Goal: Use online tool/utility: Utilize a website feature to perform a specific function

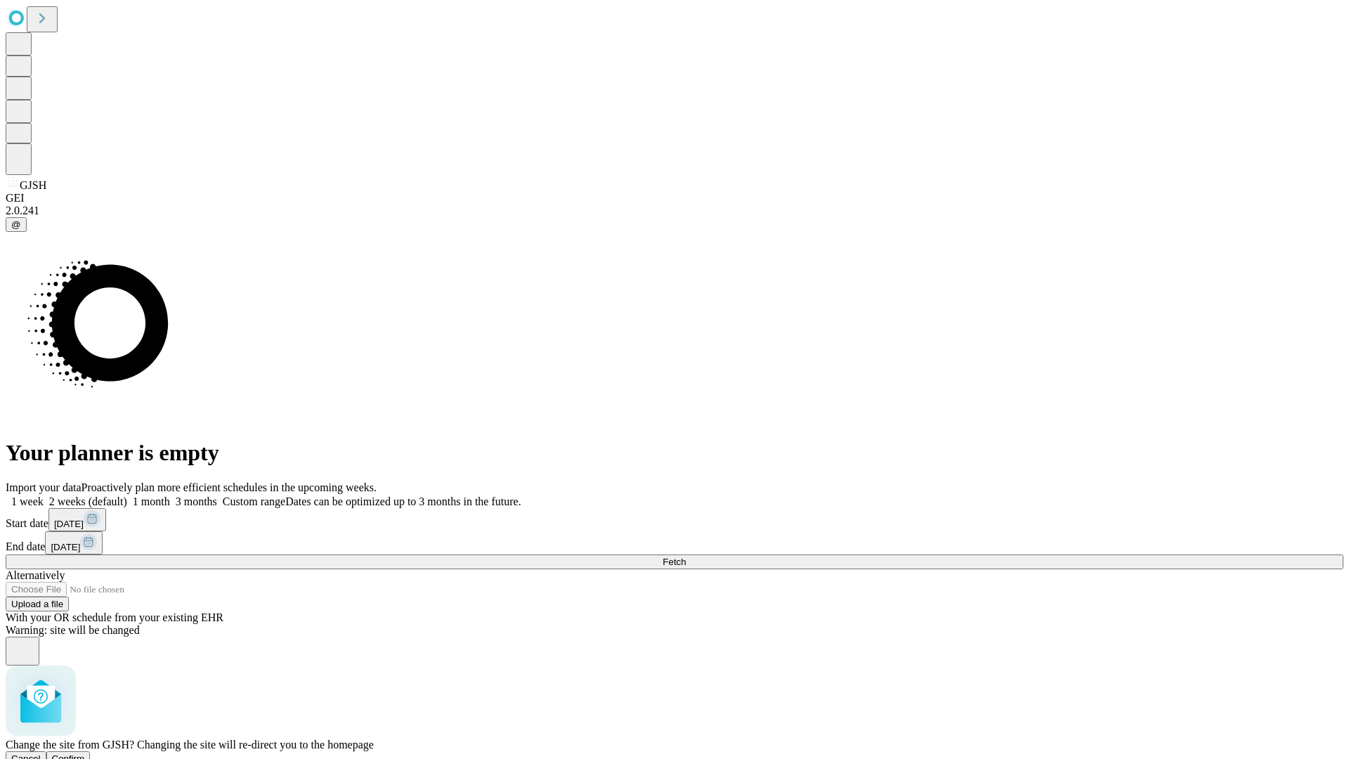
click at [85, 753] on span "Confirm" at bounding box center [68, 758] width 33 height 11
click at [127, 495] on label "2 weeks (default)" at bounding box center [86, 501] width 84 height 12
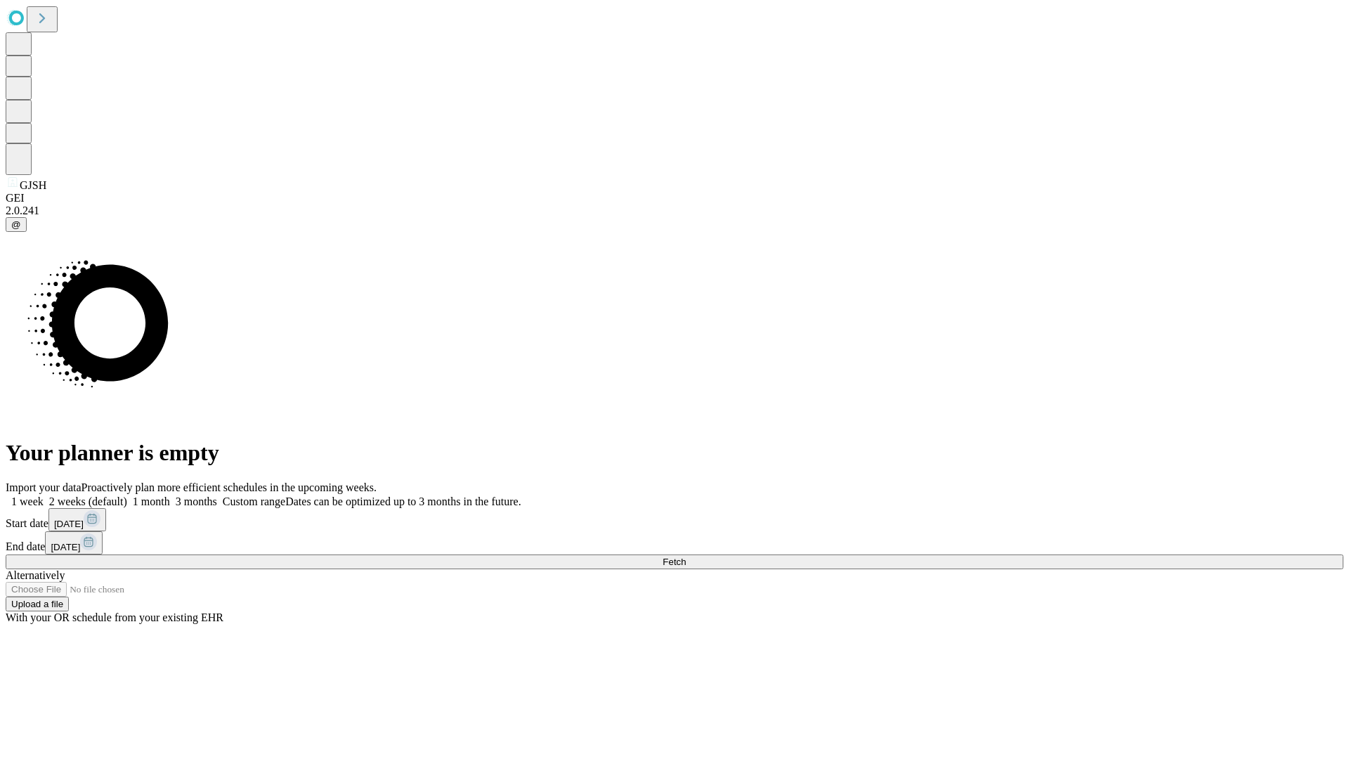
click at [686, 557] on span "Fetch" at bounding box center [674, 562] width 23 height 11
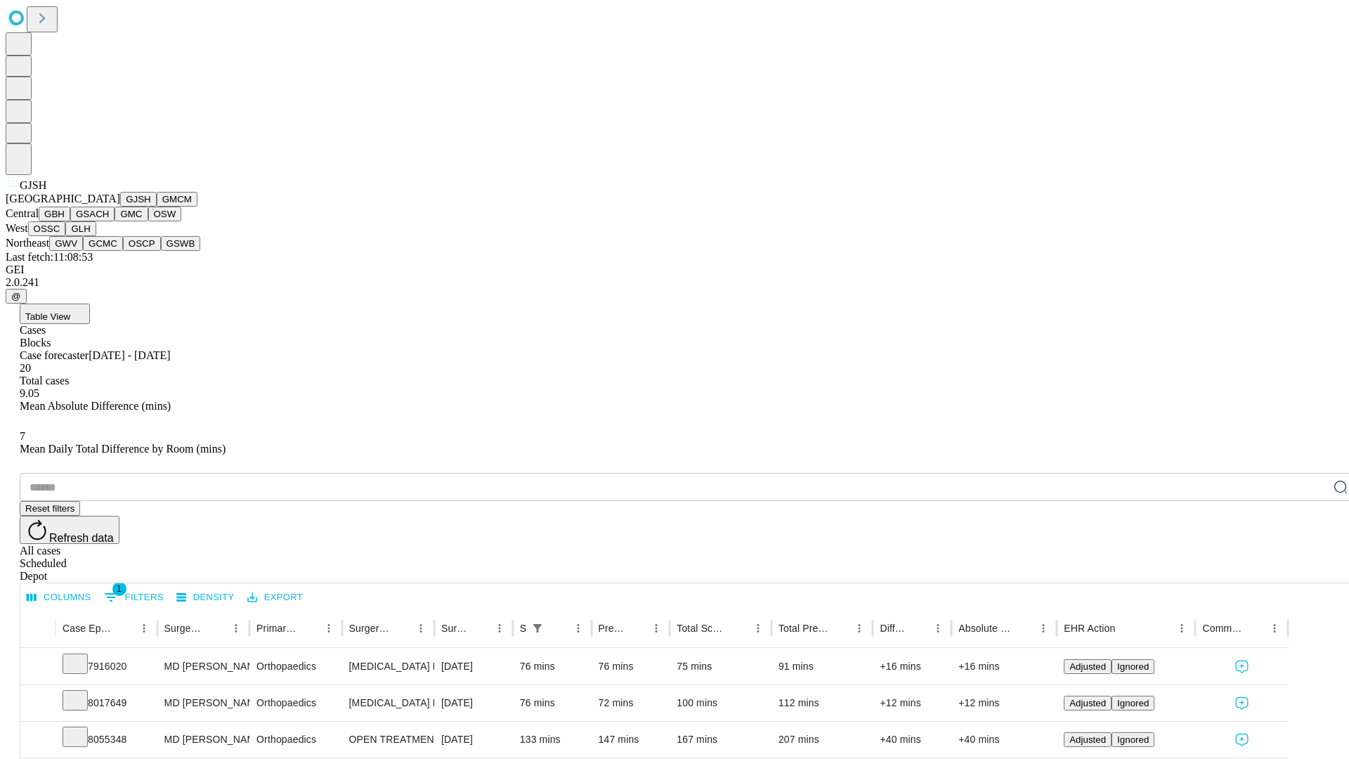
click at [157, 207] on button "GMCM" at bounding box center [177, 199] width 41 height 15
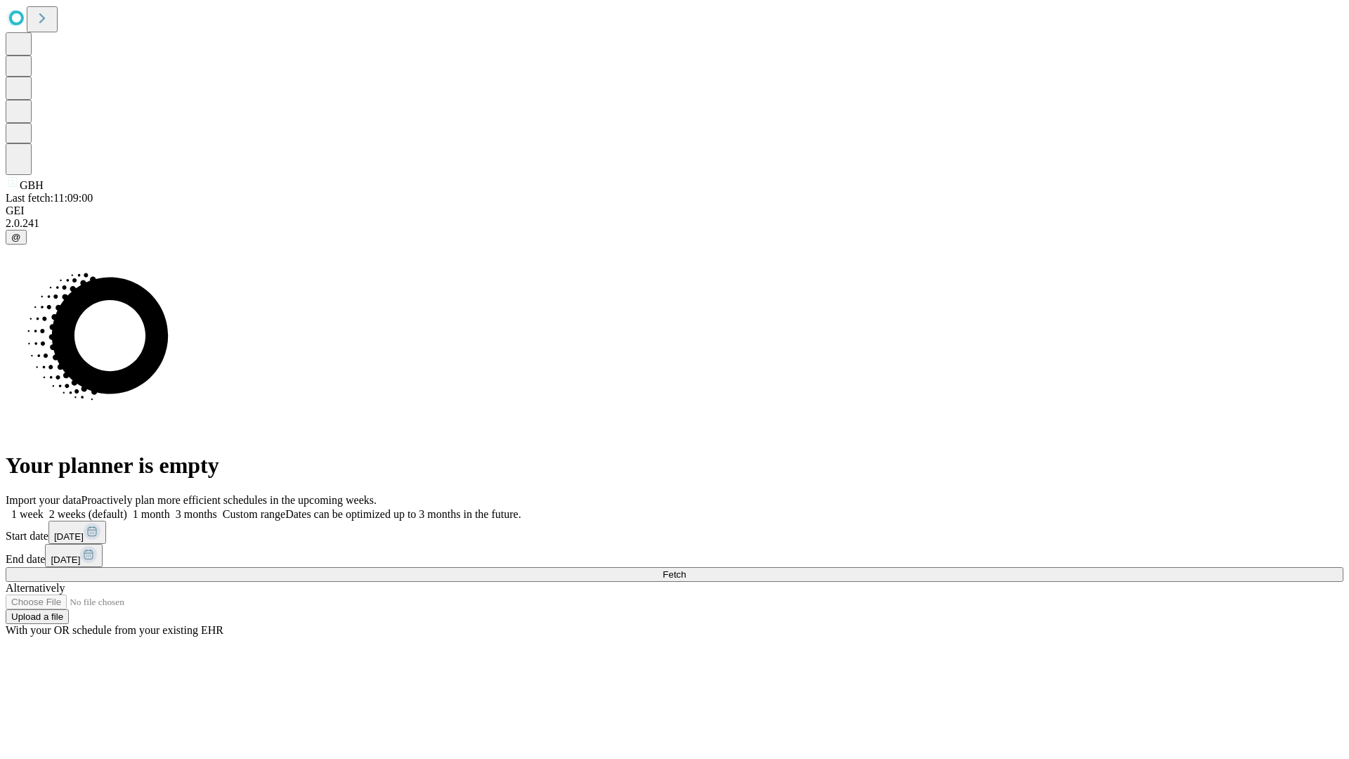
click at [127, 508] on label "2 weeks (default)" at bounding box center [86, 514] width 84 height 12
click at [686, 569] on span "Fetch" at bounding box center [674, 574] width 23 height 11
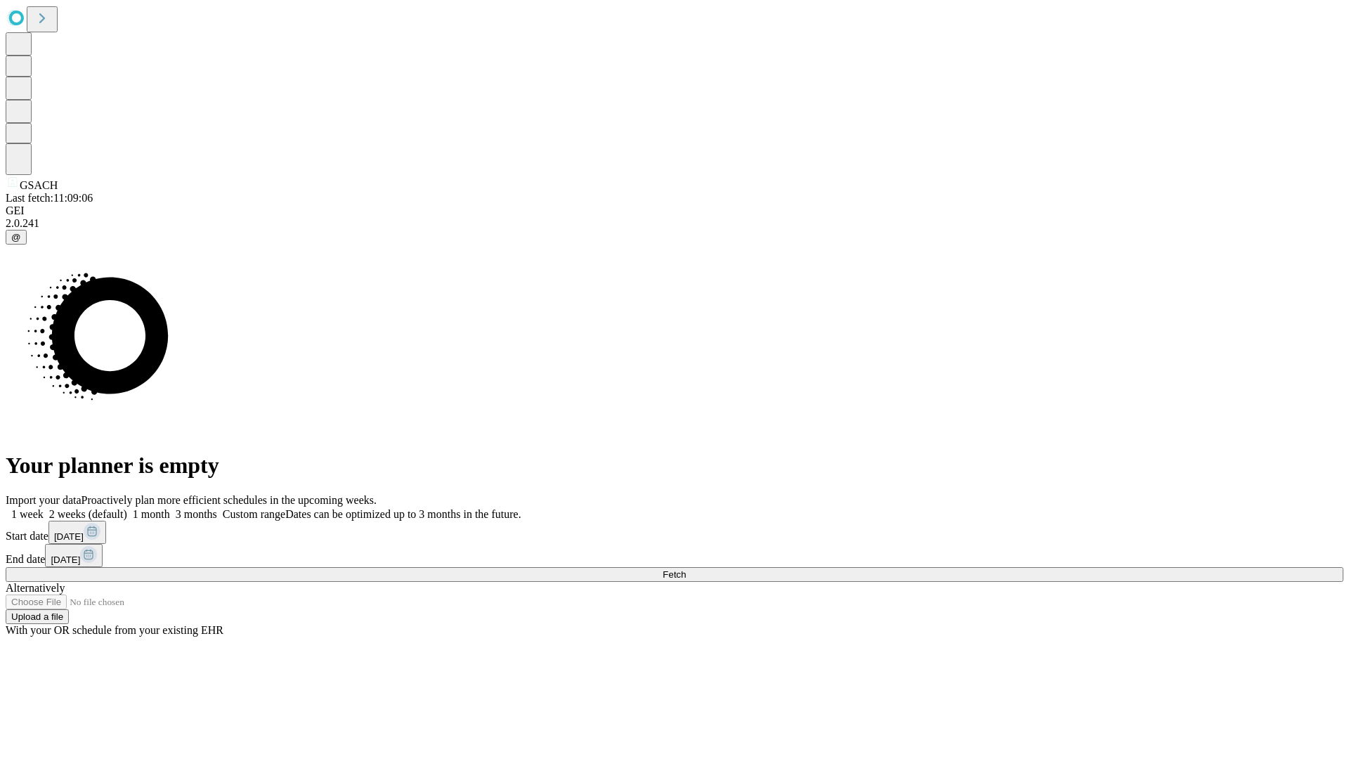
click at [127, 508] on label "2 weeks (default)" at bounding box center [86, 514] width 84 height 12
click at [686, 569] on span "Fetch" at bounding box center [674, 574] width 23 height 11
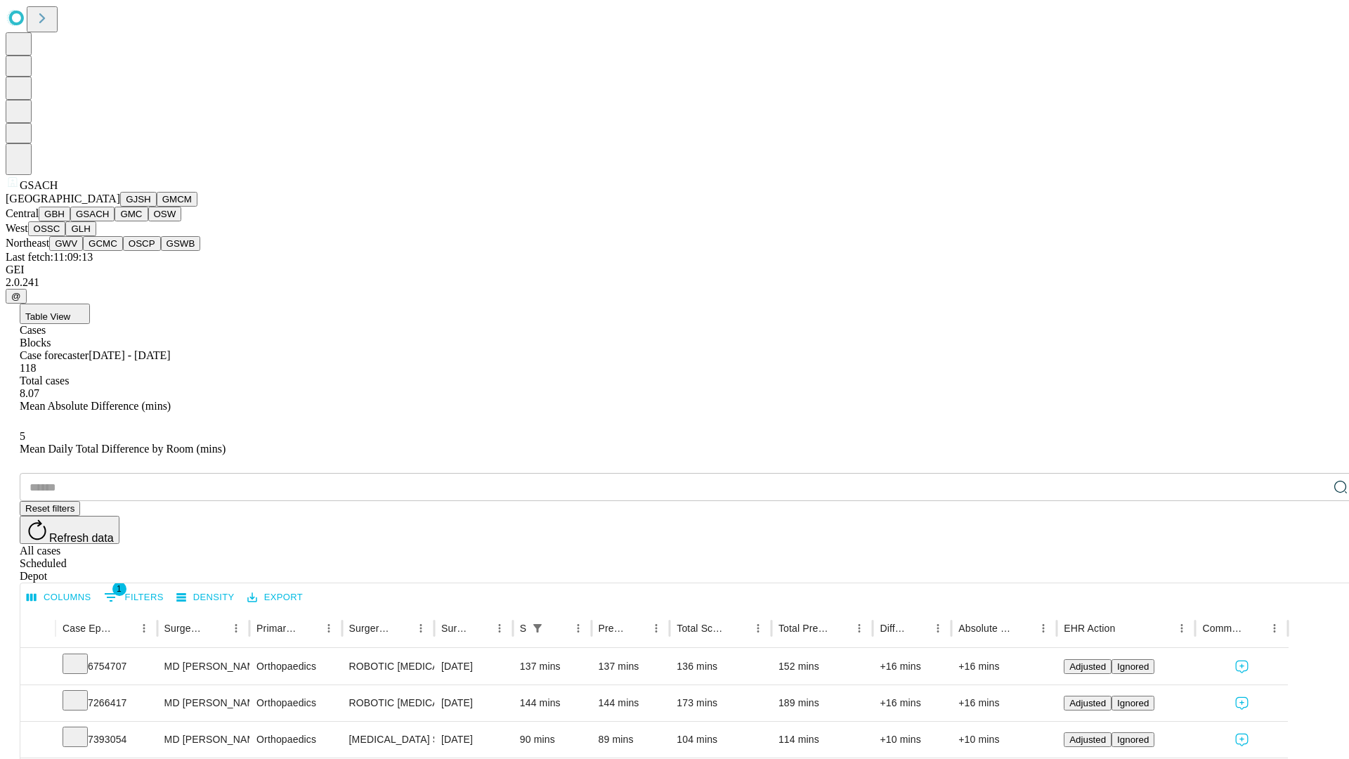
click at [115, 221] on button "GMC" at bounding box center [131, 214] width 33 height 15
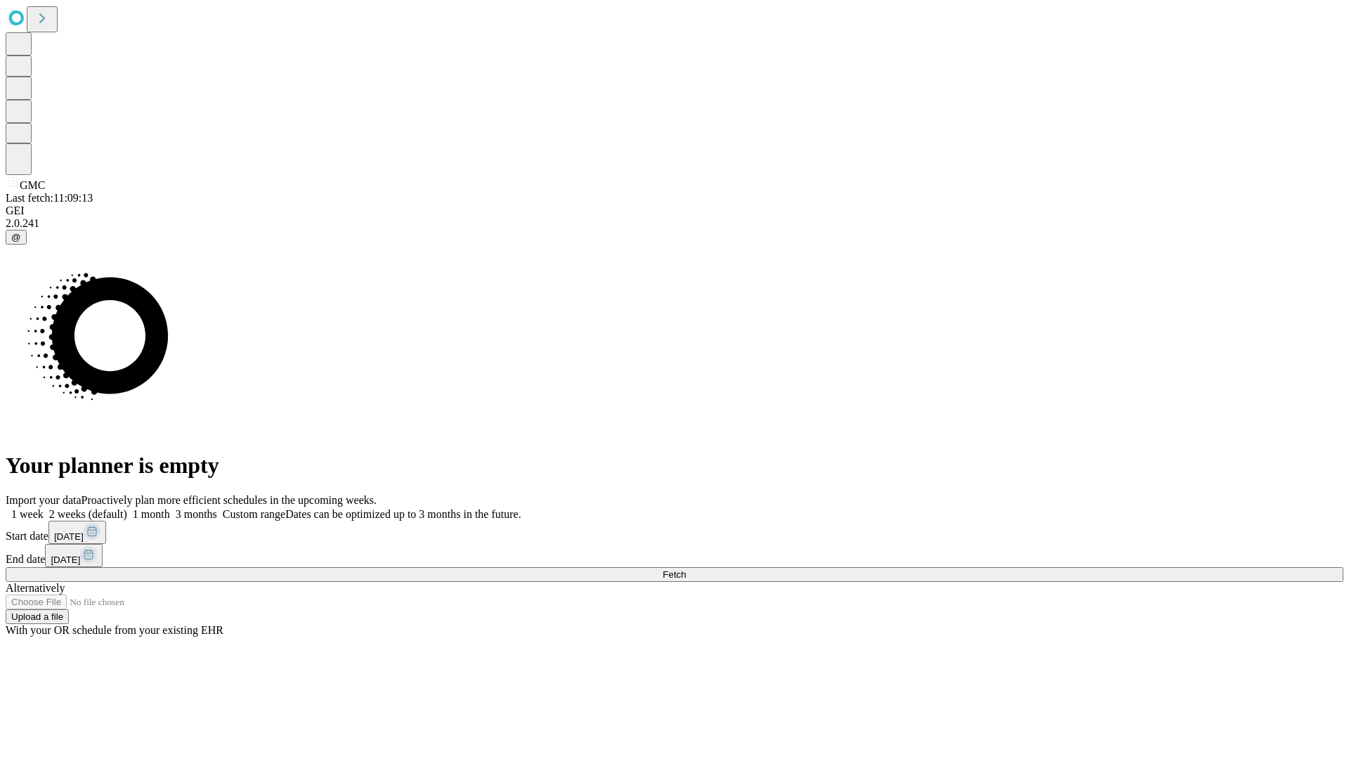
click at [686, 569] on span "Fetch" at bounding box center [674, 574] width 23 height 11
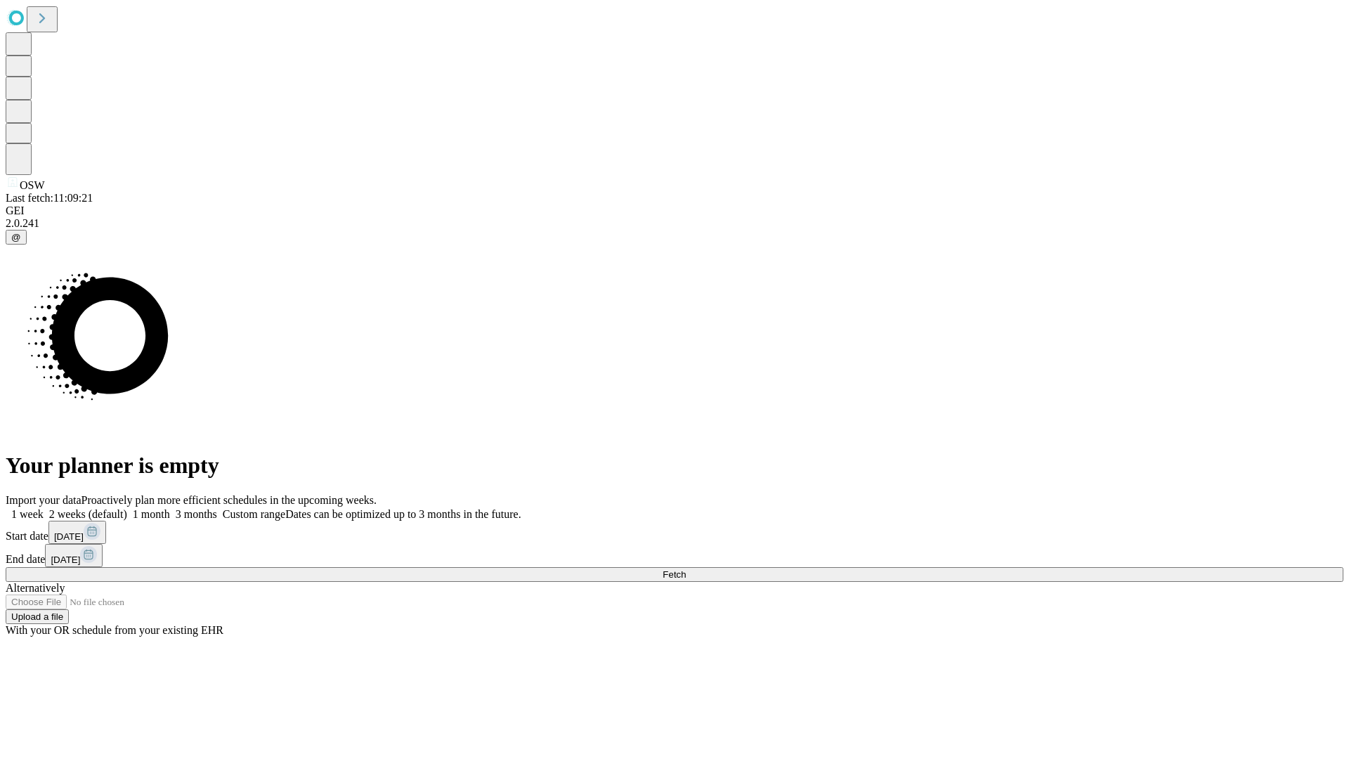
click at [686, 569] on span "Fetch" at bounding box center [674, 574] width 23 height 11
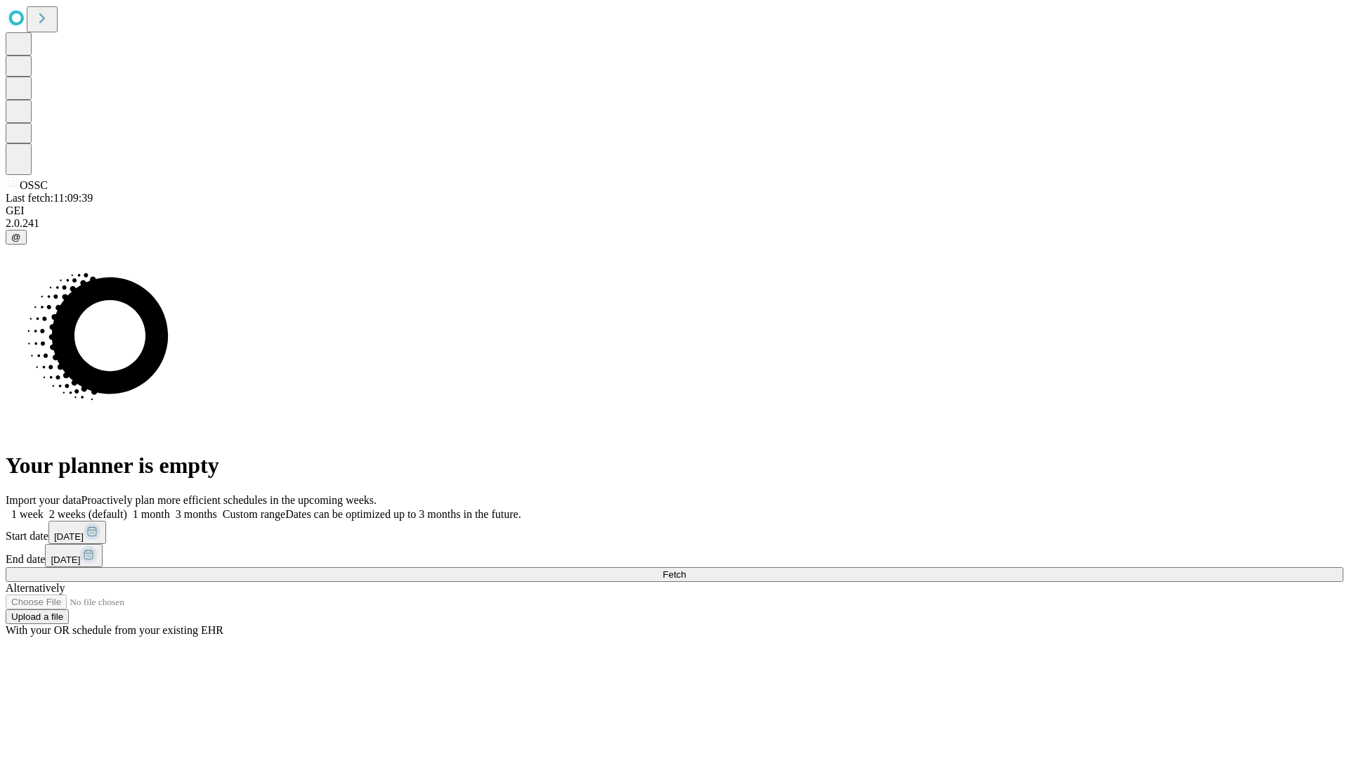
click at [127, 508] on label "2 weeks (default)" at bounding box center [86, 514] width 84 height 12
click at [686, 569] on span "Fetch" at bounding box center [674, 574] width 23 height 11
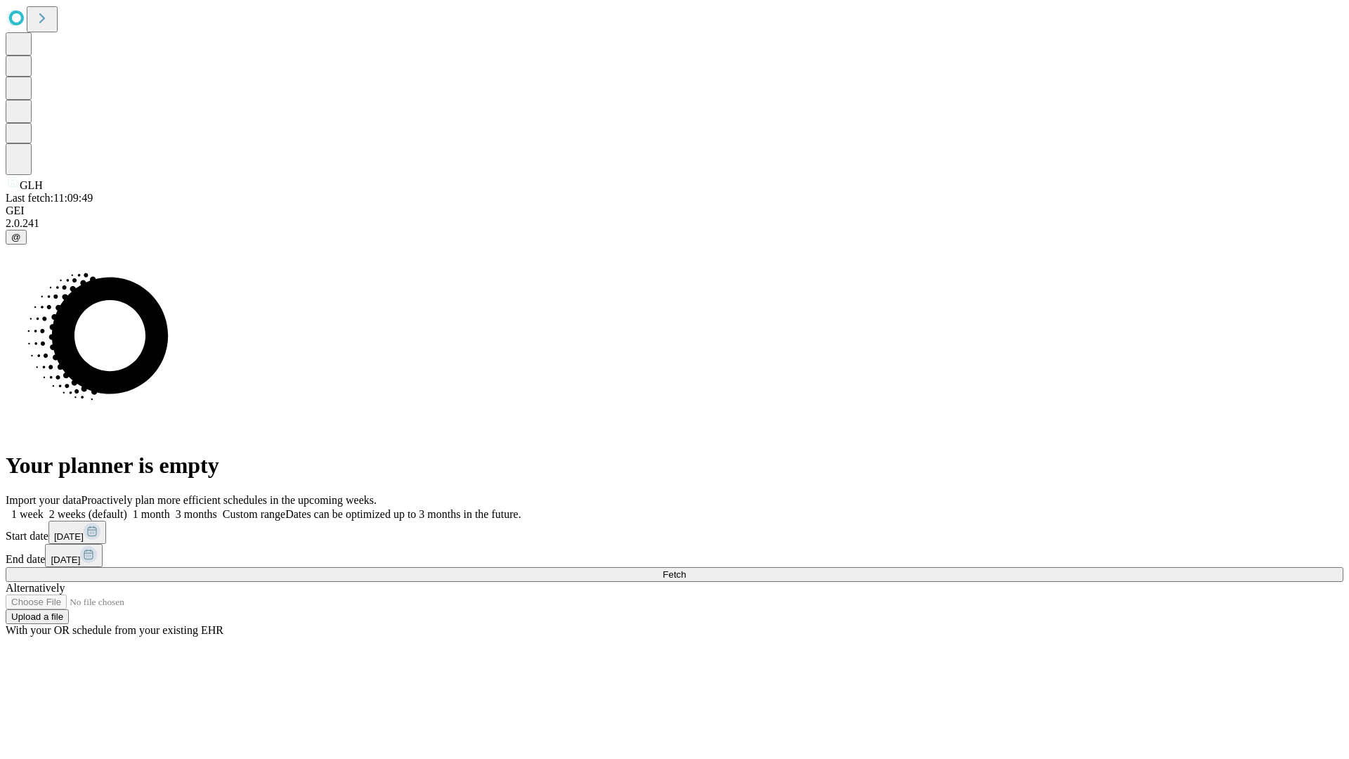
click at [127, 508] on label "2 weeks (default)" at bounding box center [86, 514] width 84 height 12
click at [686, 569] on span "Fetch" at bounding box center [674, 574] width 23 height 11
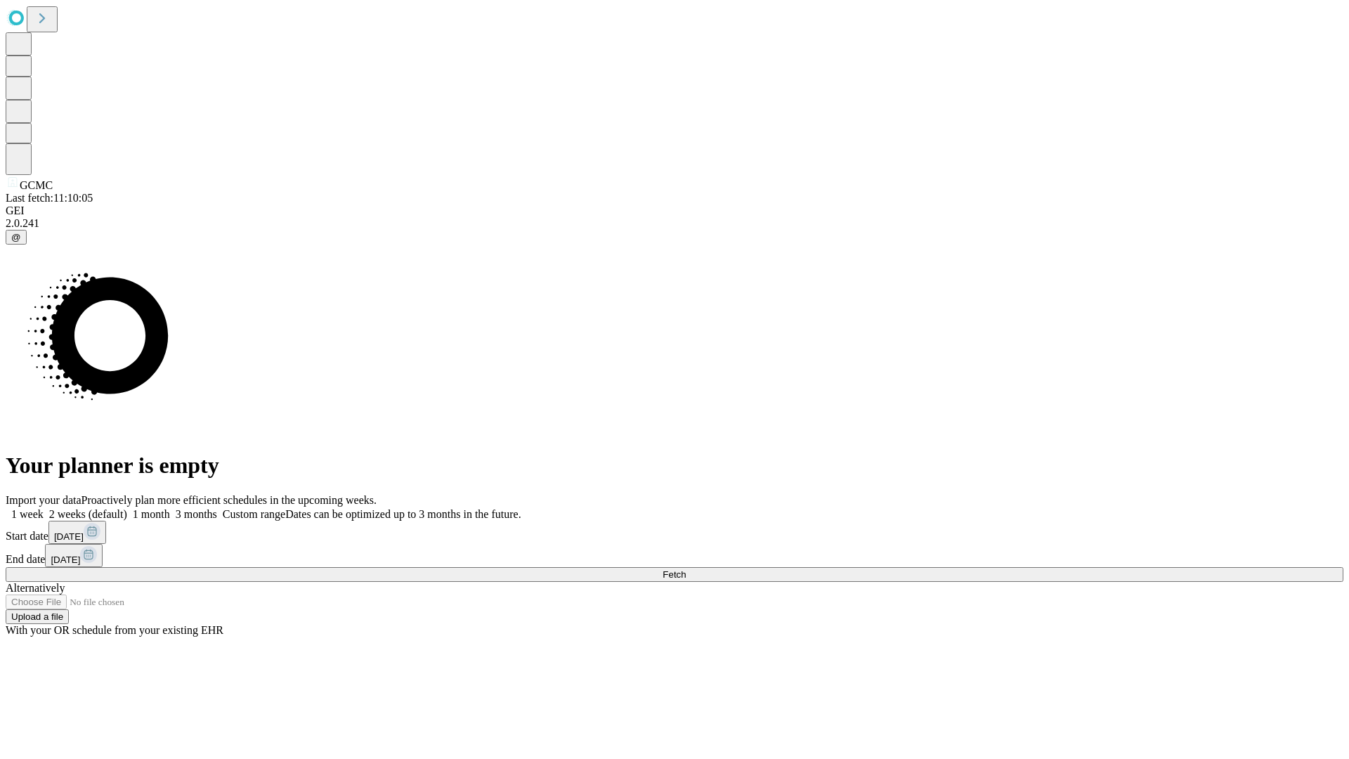
click at [686, 569] on span "Fetch" at bounding box center [674, 574] width 23 height 11
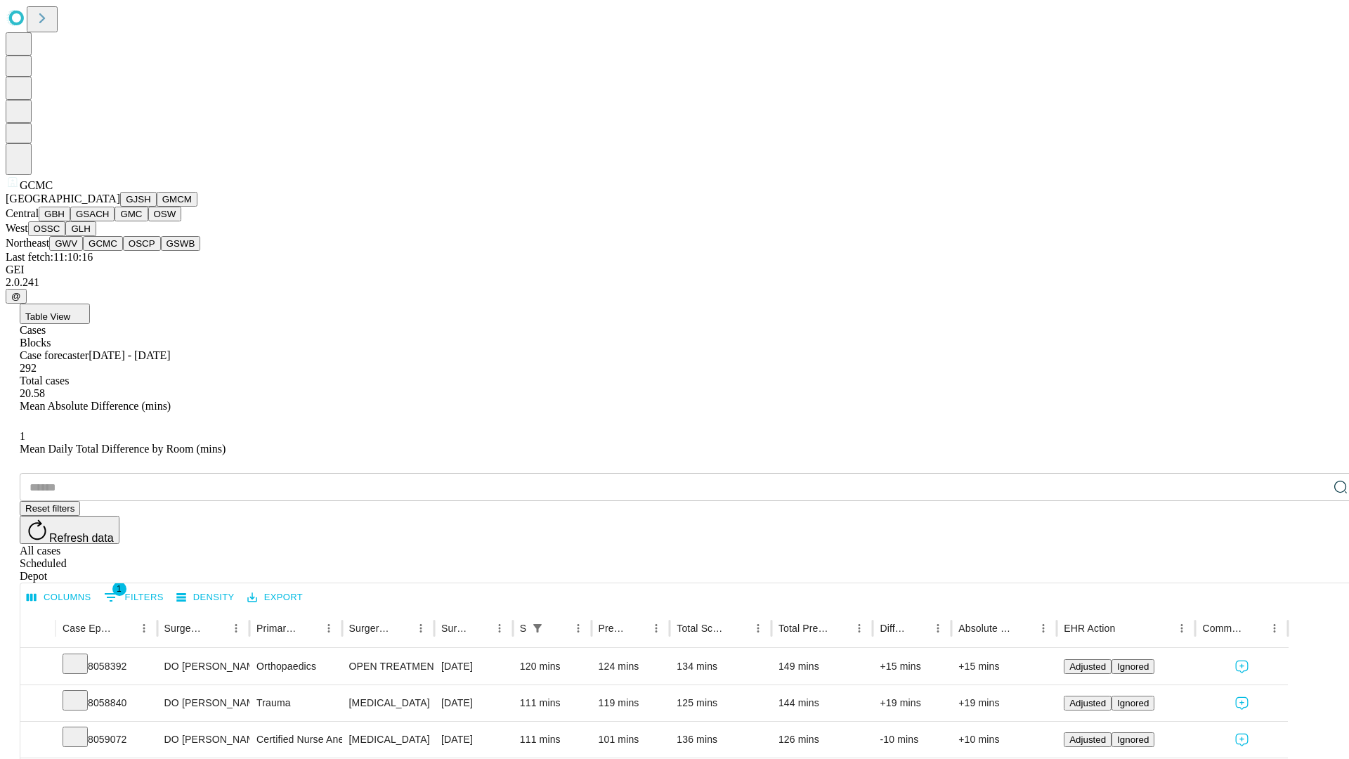
click at [123, 251] on button "OSCP" at bounding box center [142, 243] width 38 height 15
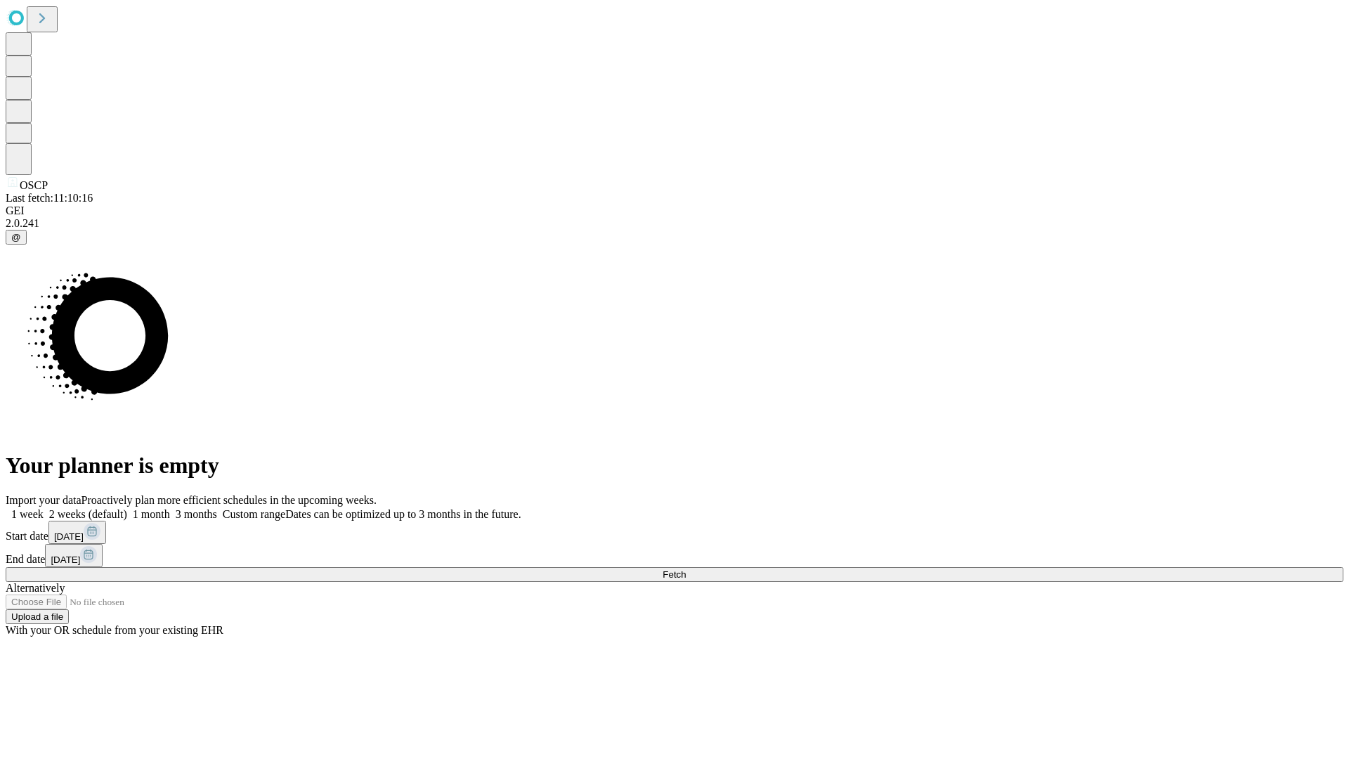
click at [127, 508] on label "2 weeks (default)" at bounding box center [86, 514] width 84 height 12
click at [686, 569] on span "Fetch" at bounding box center [674, 574] width 23 height 11
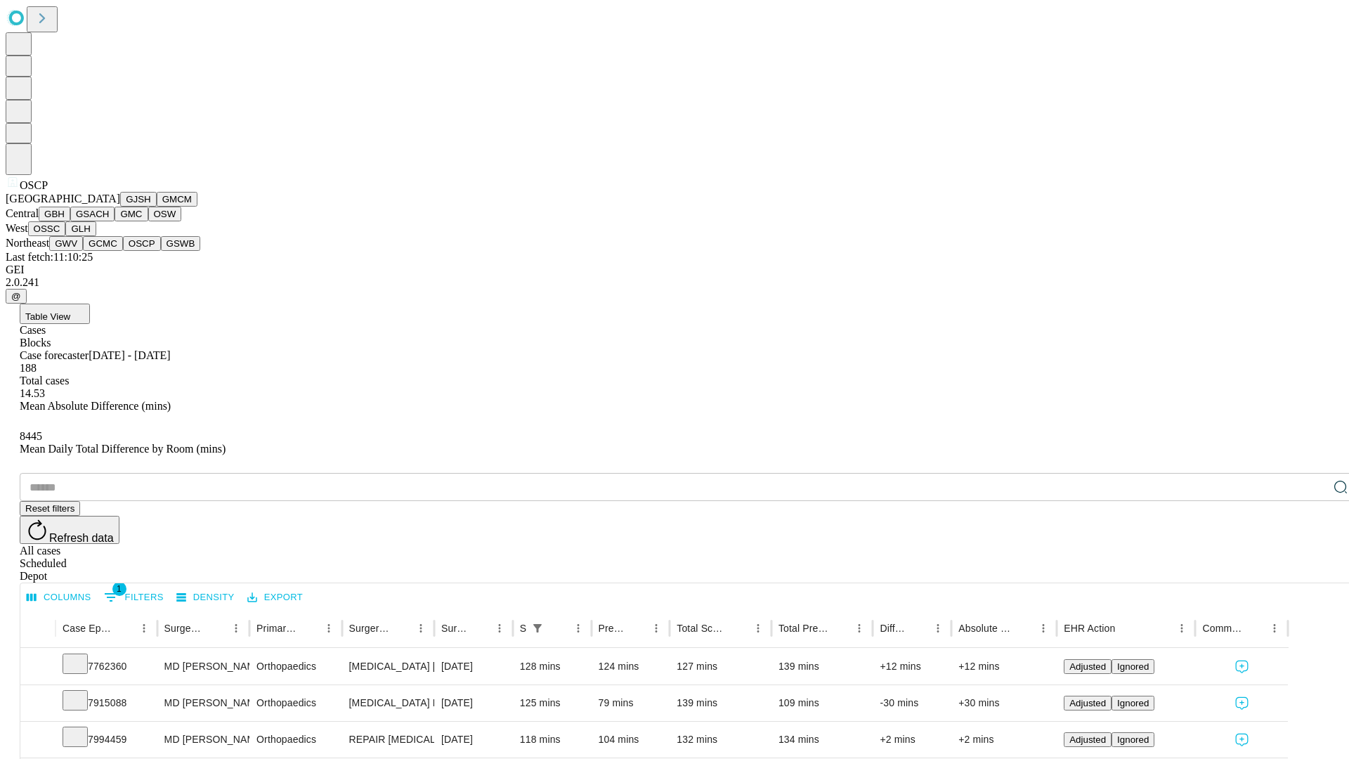
click at [161, 251] on button "GSWB" at bounding box center [181, 243] width 40 height 15
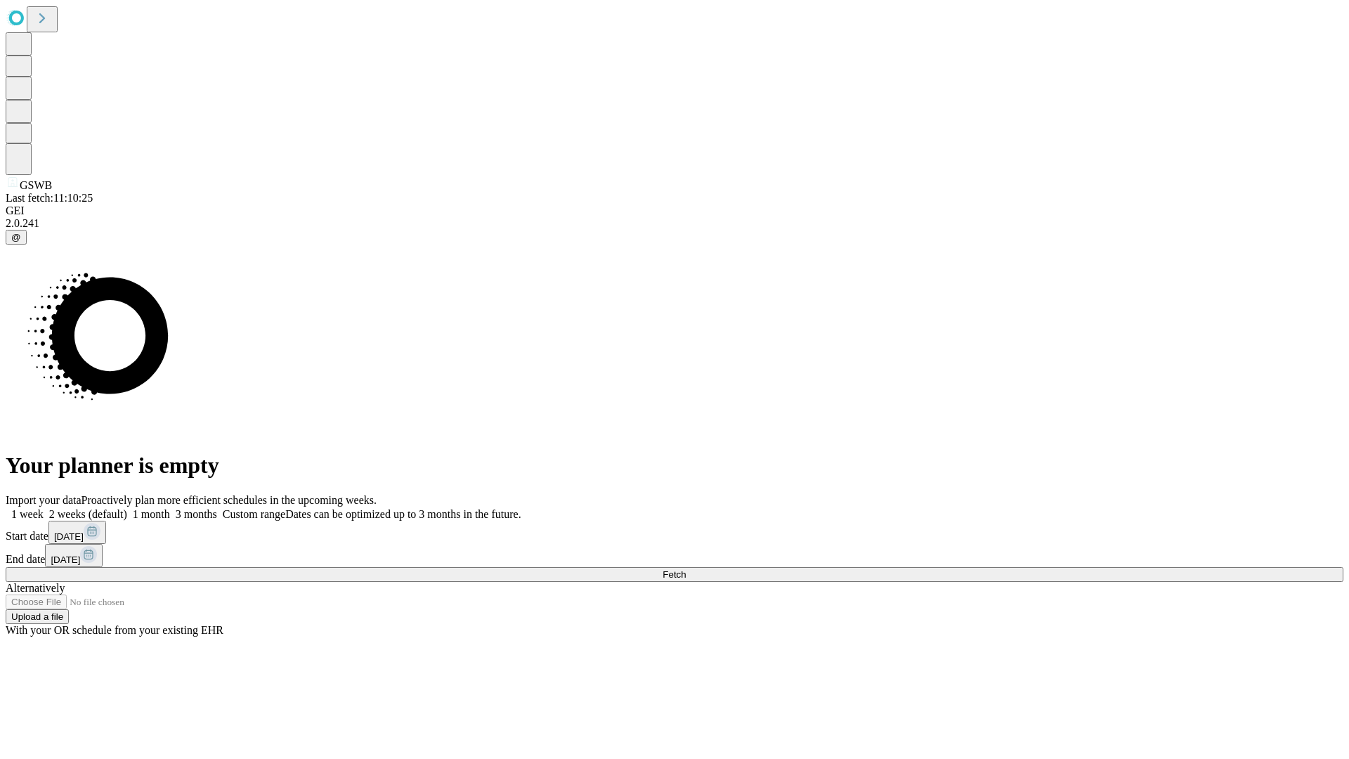
click at [127, 508] on label "2 weeks (default)" at bounding box center [86, 514] width 84 height 12
click at [686, 569] on span "Fetch" at bounding box center [674, 574] width 23 height 11
